Goal: Information Seeking & Learning: Learn about a topic

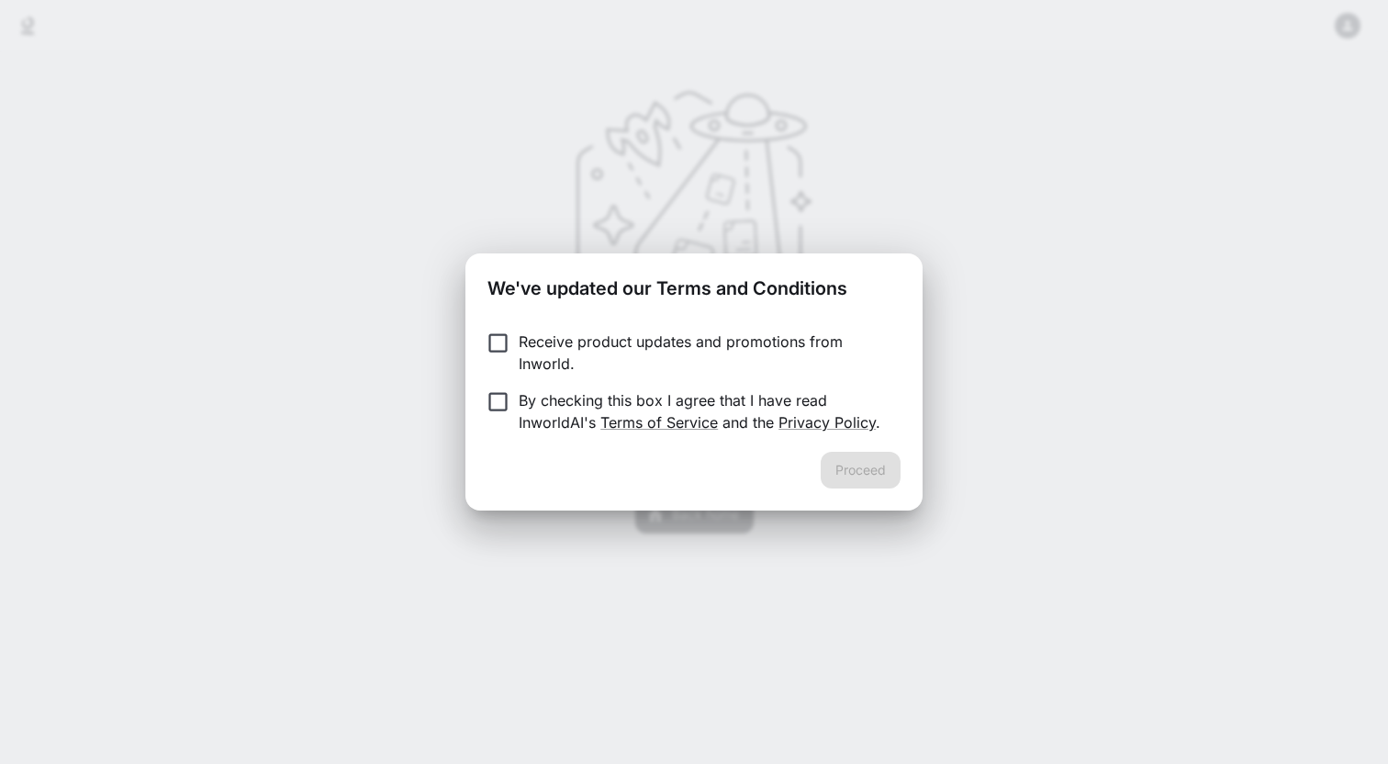
click at [565, 404] on p "By checking this box I agree that I have read InworldAI's Terms of Service and …" at bounding box center [702, 411] width 367 height 44
click at [889, 469] on button "Proceed" at bounding box center [861, 470] width 80 height 37
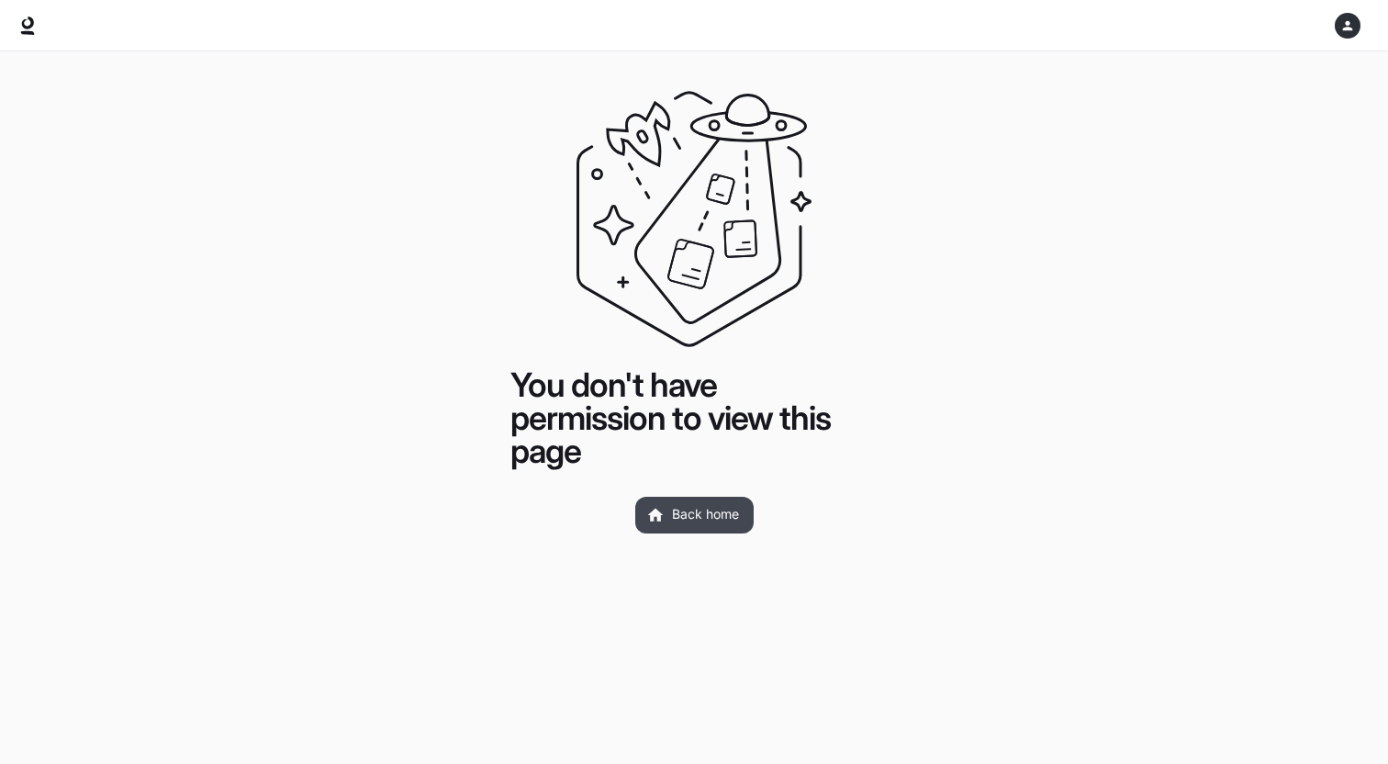
click at [724, 512] on link "Back home" at bounding box center [694, 515] width 118 height 37
click at [1346, 27] on icon "button" at bounding box center [1347, 25] width 15 height 15
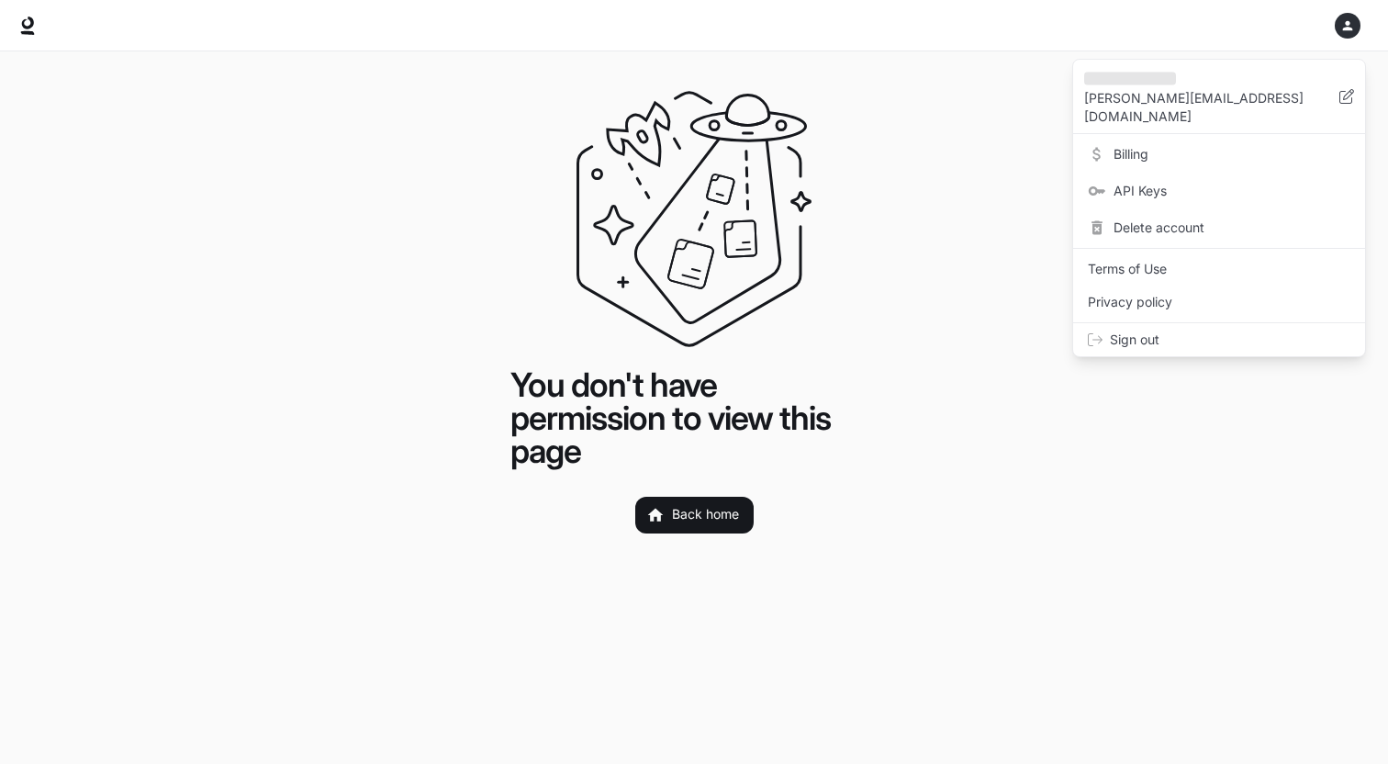
click at [1135, 145] on span "Billing" at bounding box center [1232, 154] width 237 height 18
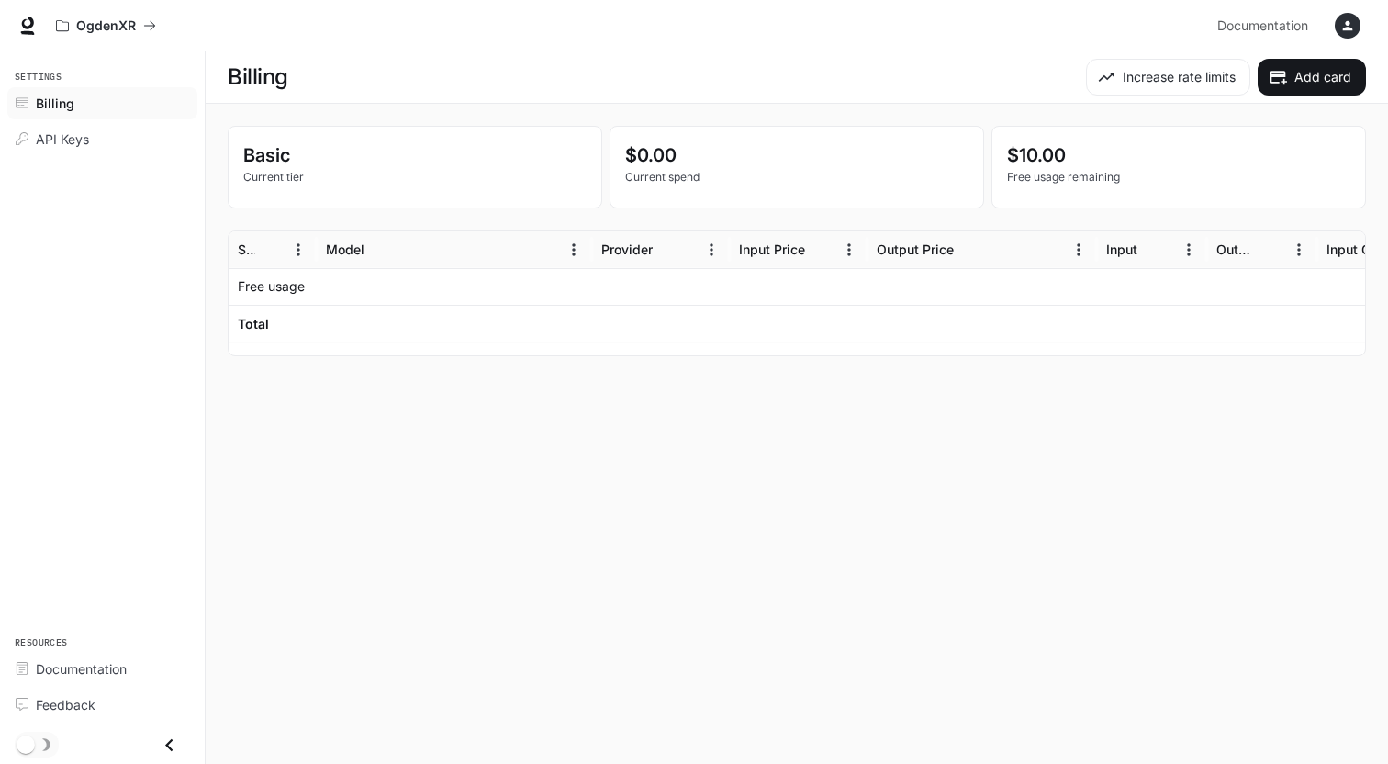
click at [1347, 32] on icon "button" at bounding box center [1347, 25] width 15 height 15
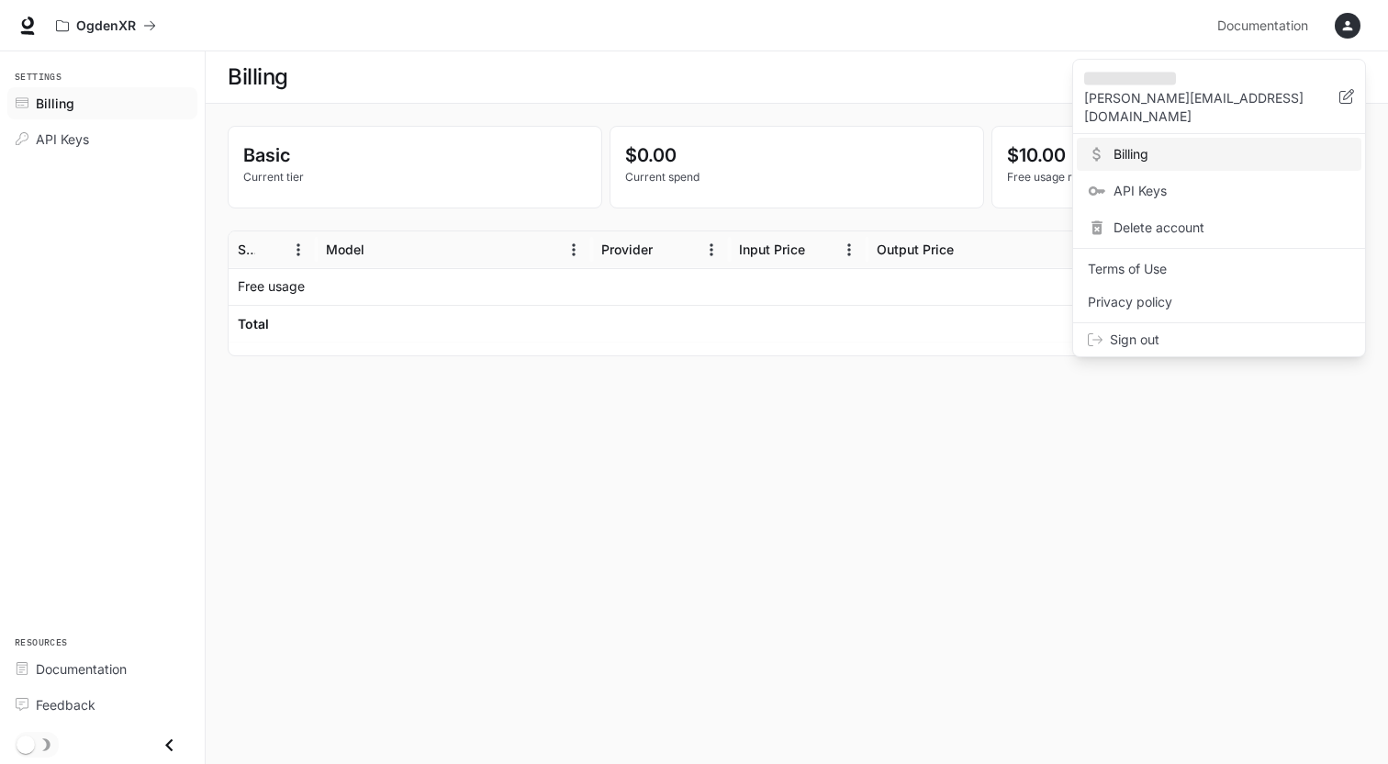
click at [1188, 182] on span "API Keys" at bounding box center [1232, 191] width 237 height 18
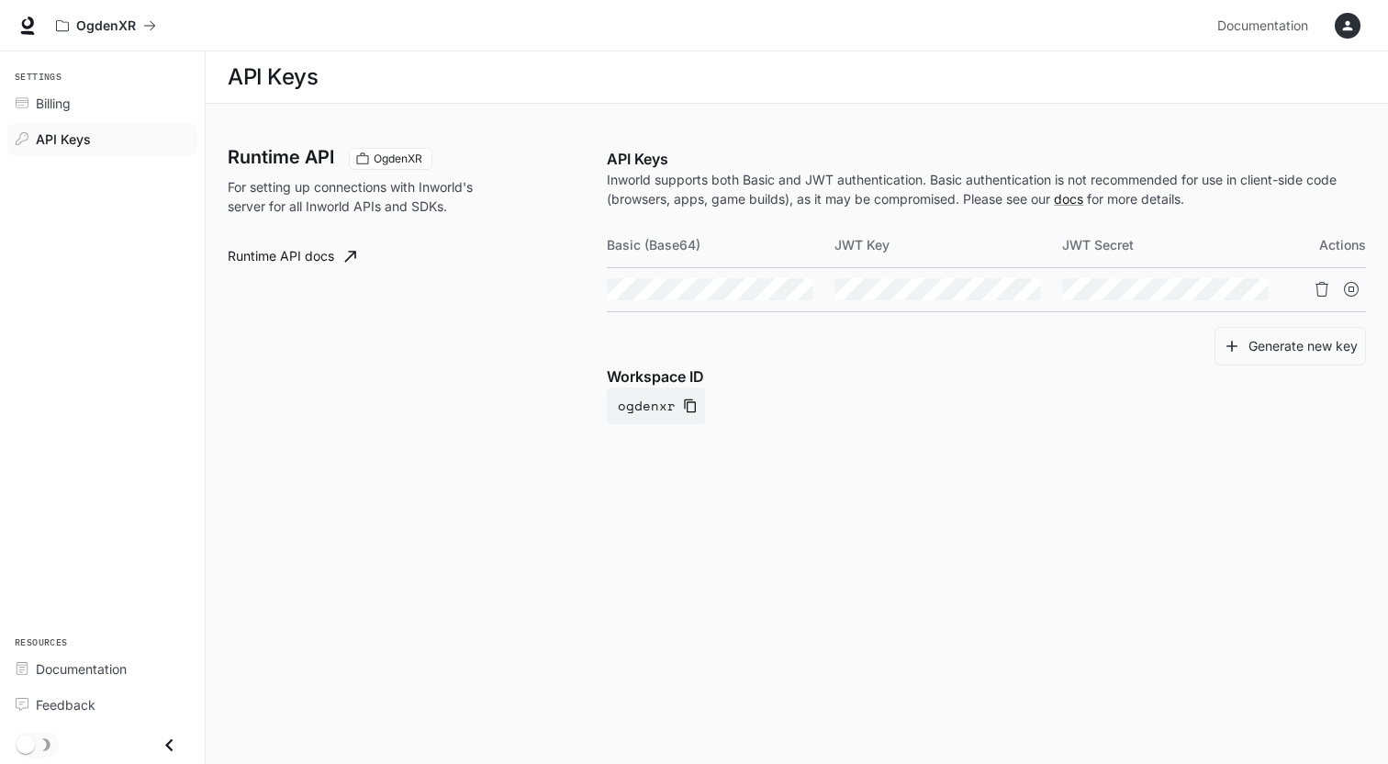
click at [1342, 31] on icon "button" at bounding box center [1347, 25] width 15 height 15
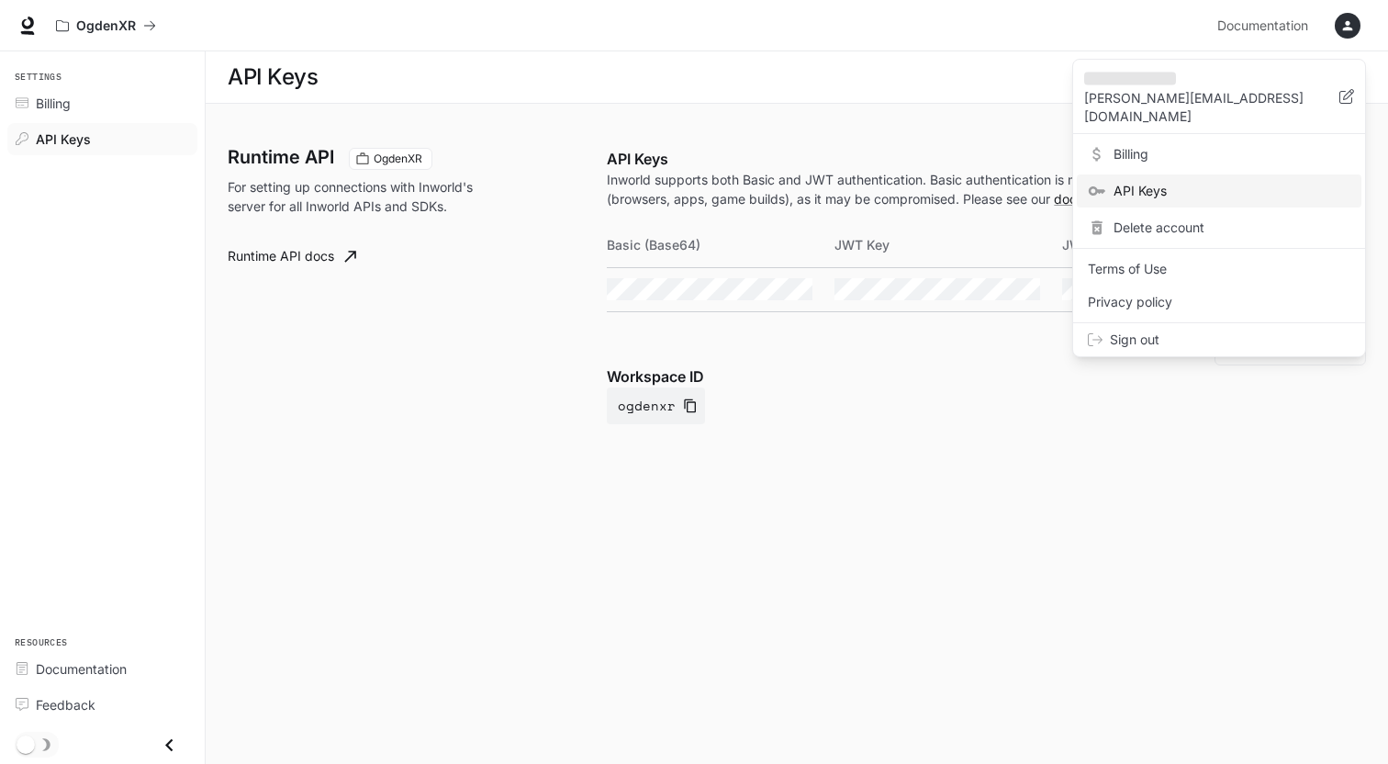
click at [1147, 445] on div at bounding box center [694, 382] width 1388 height 764
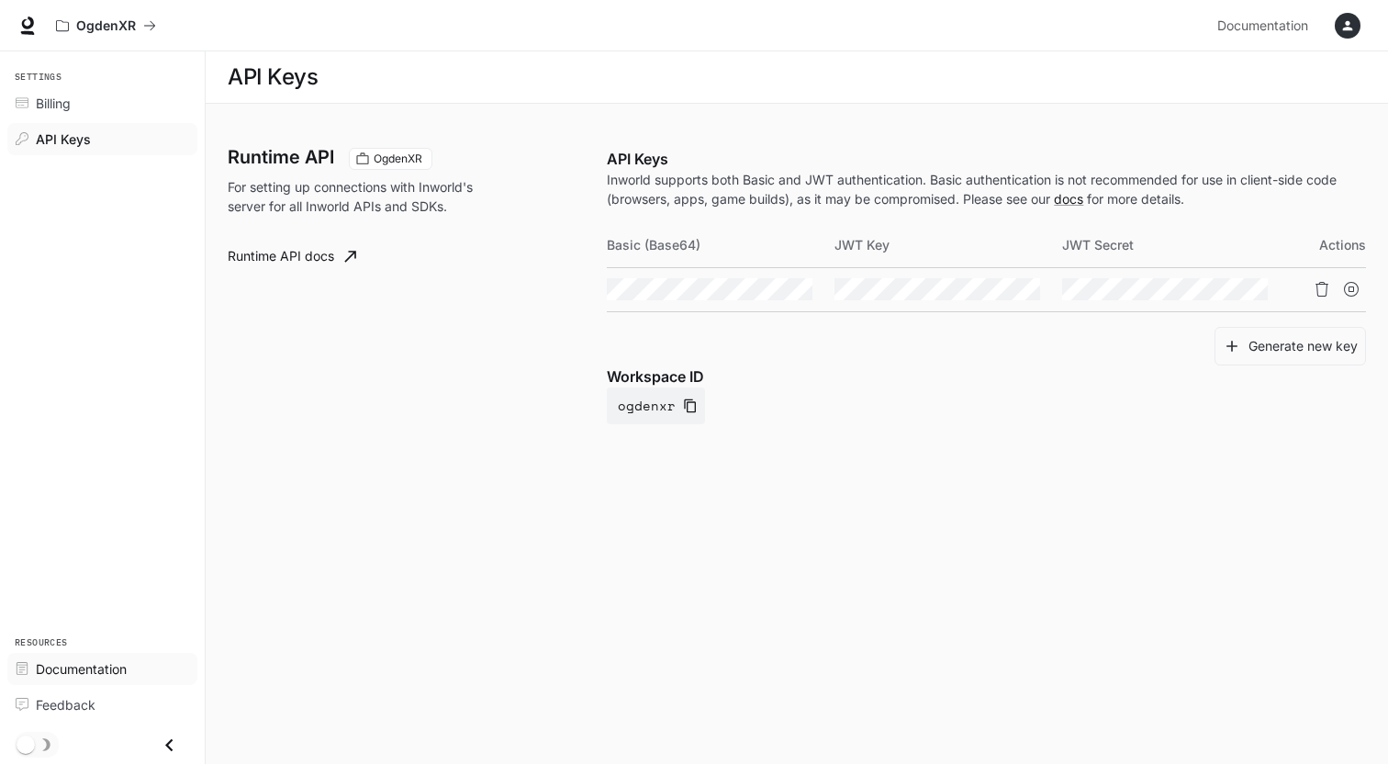
click at [73, 677] on span "Documentation" at bounding box center [81, 668] width 91 height 19
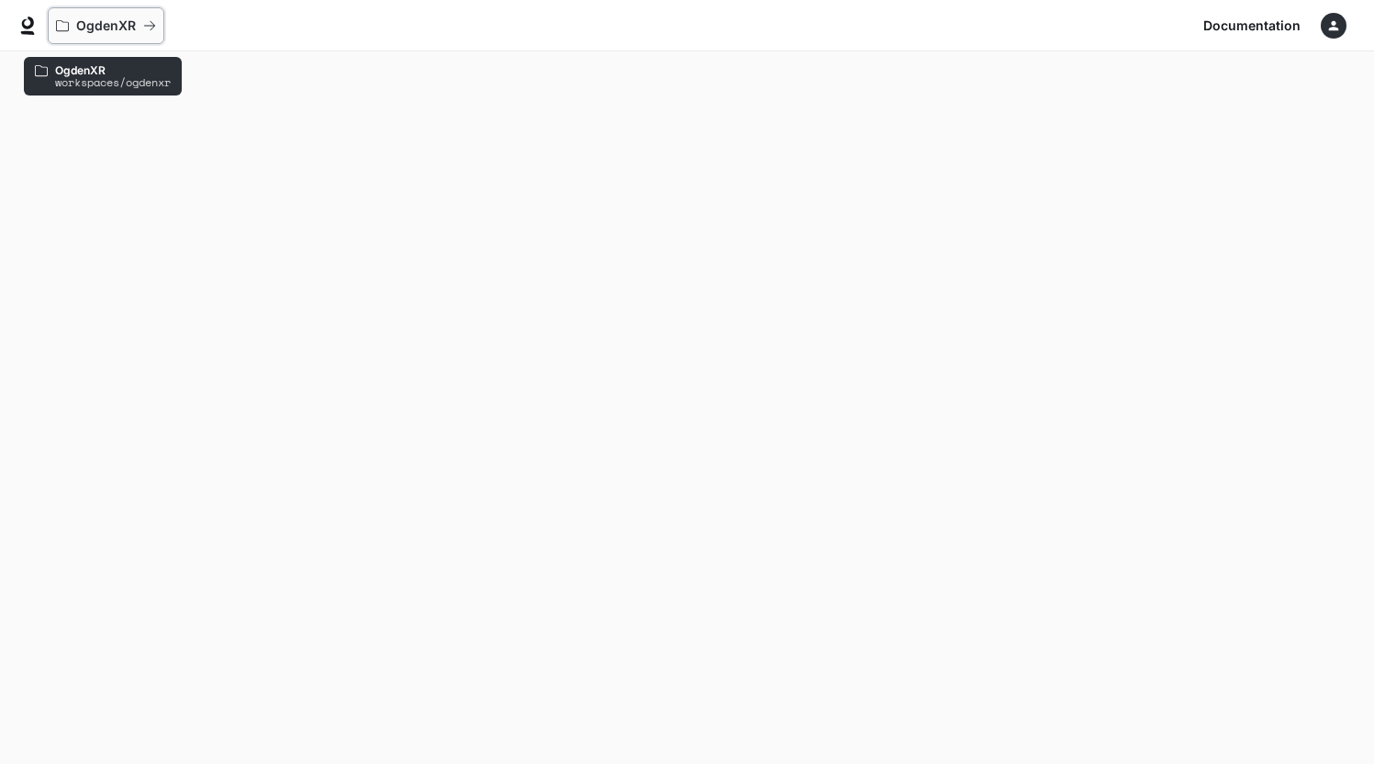
click at [110, 30] on p "OgdenXR" at bounding box center [106, 26] width 60 height 16
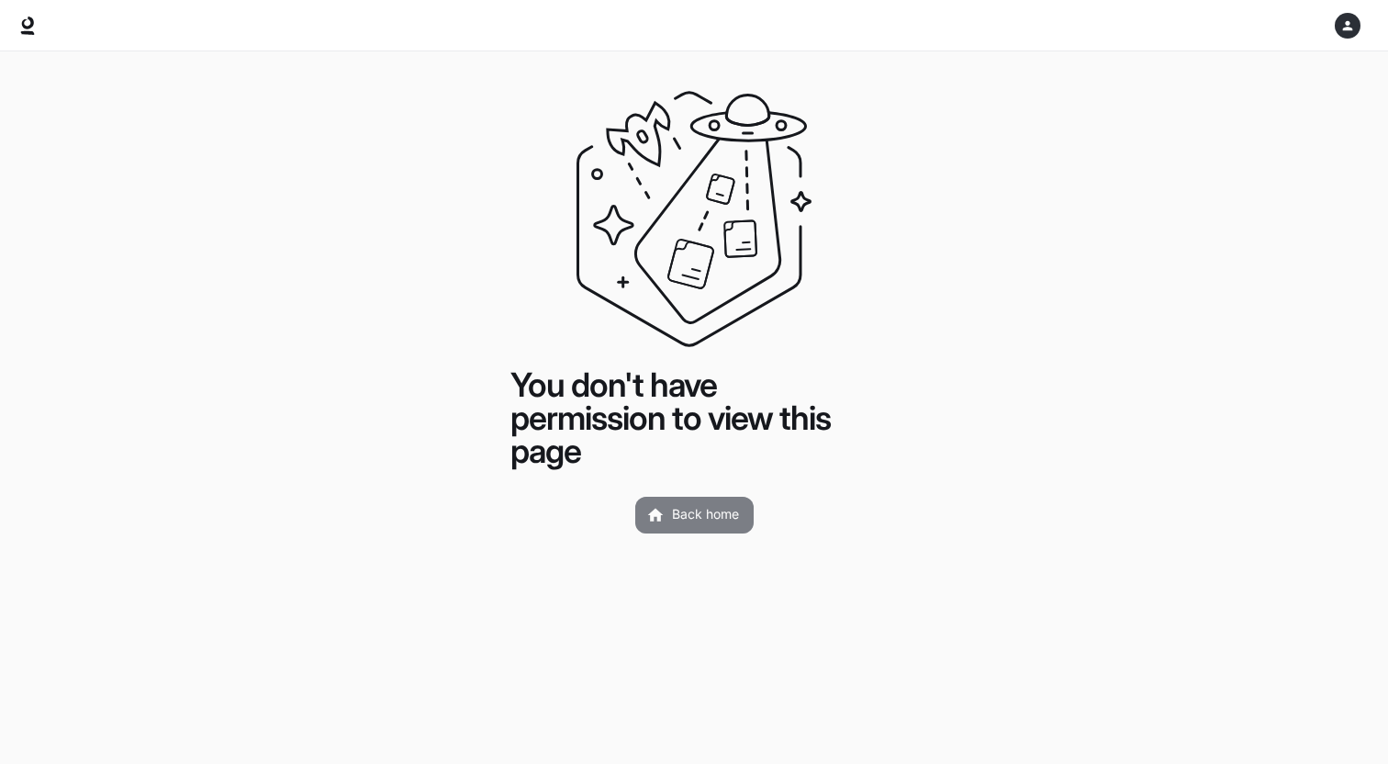
click at [717, 510] on link "Back home" at bounding box center [694, 515] width 118 height 37
click at [715, 511] on link "Back home" at bounding box center [694, 515] width 118 height 37
click at [1341, 37] on div "button" at bounding box center [1348, 26] width 26 height 26
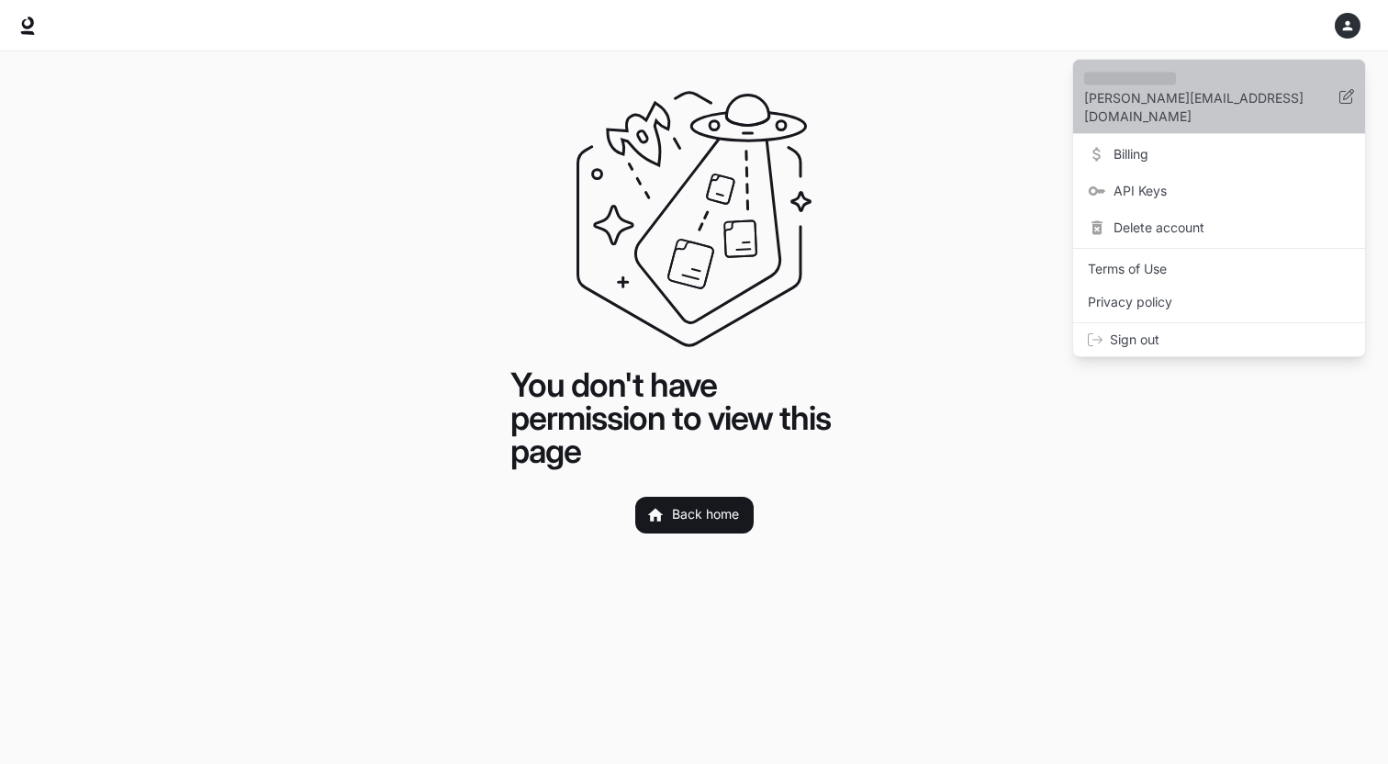
click at [1227, 103] on p "eduardo@ogdenxr.com" at bounding box center [1211, 107] width 255 height 37
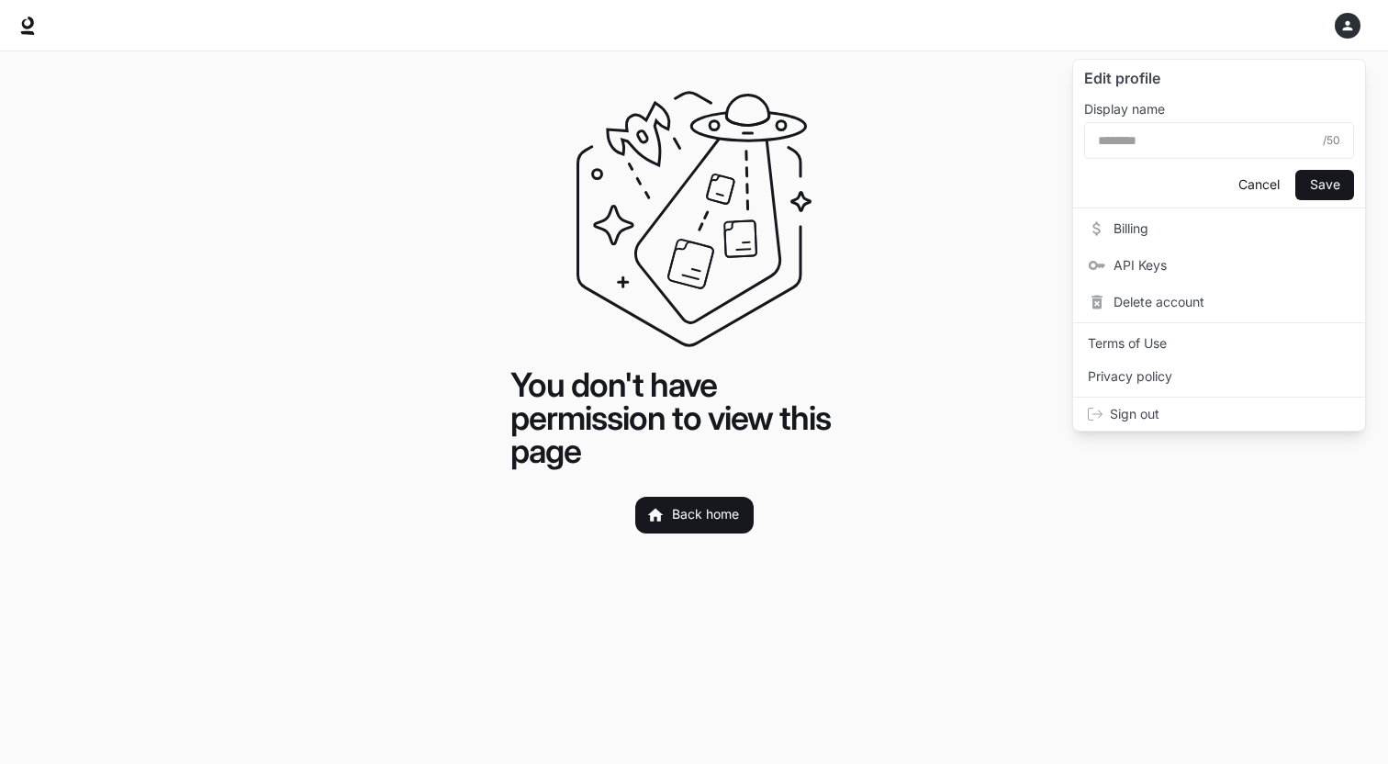
click at [1007, 153] on div at bounding box center [694, 382] width 1388 height 764
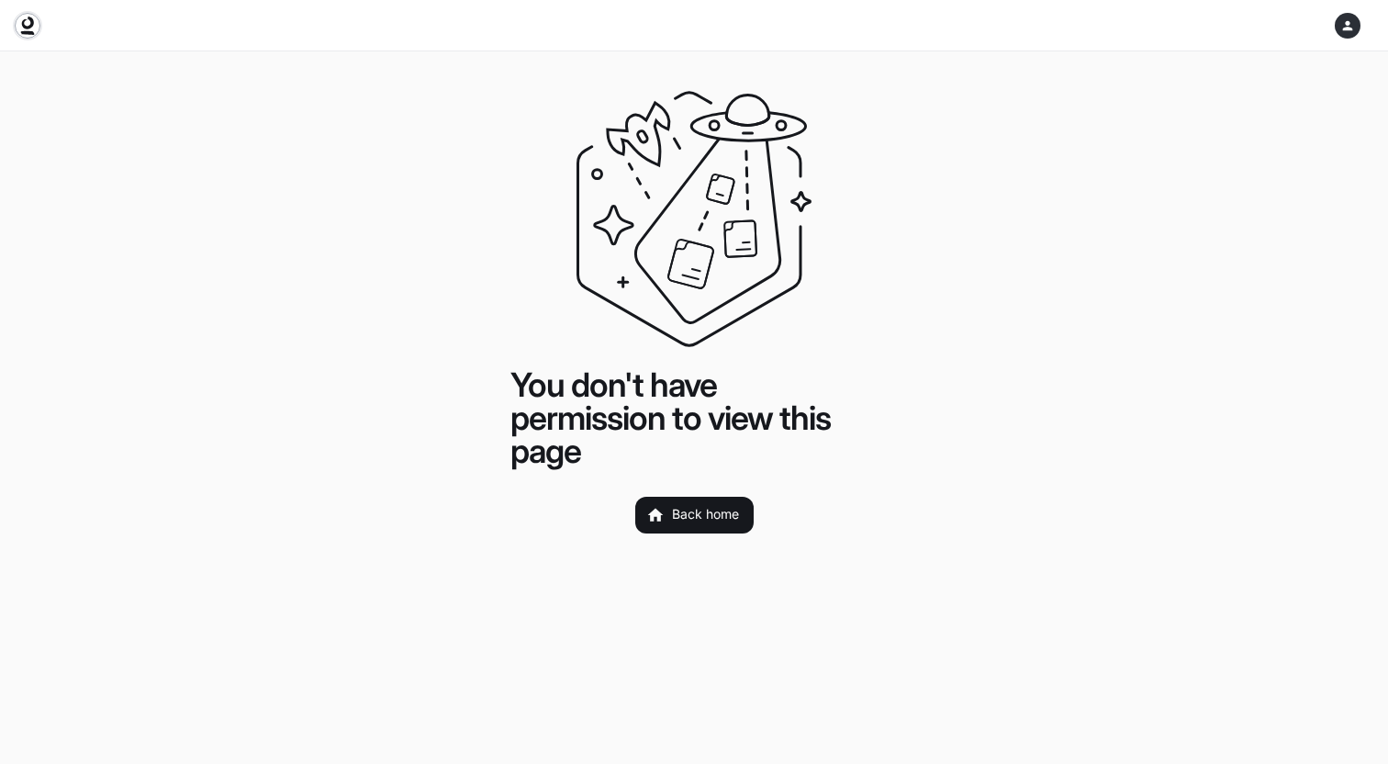
click at [36, 22] on icon at bounding box center [27, 26] width 18 height 18
